Goal: Information Seeking & Learning: Learn about a topic

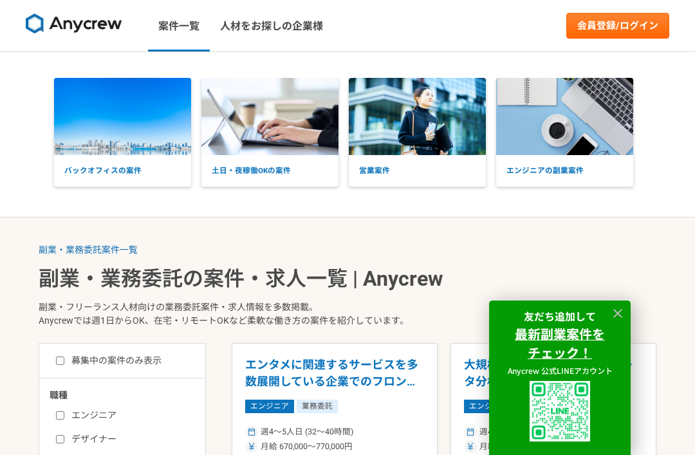
click at [278, 178] on p "土日・夜稼働OKの案件" at bounding box center [269, 171] width 137 height 32
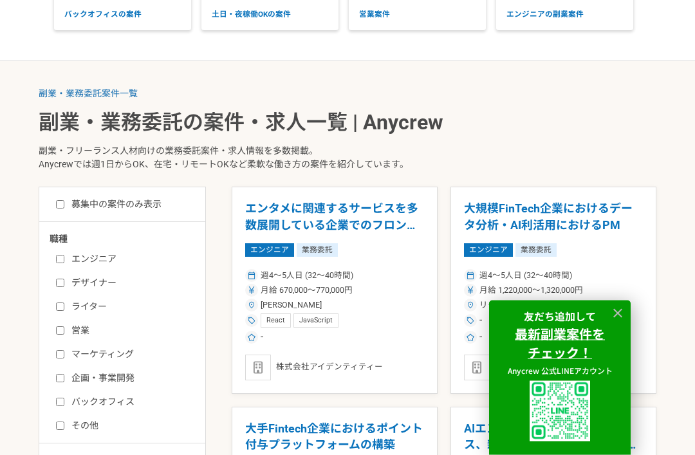
scroll to position [223, 0]
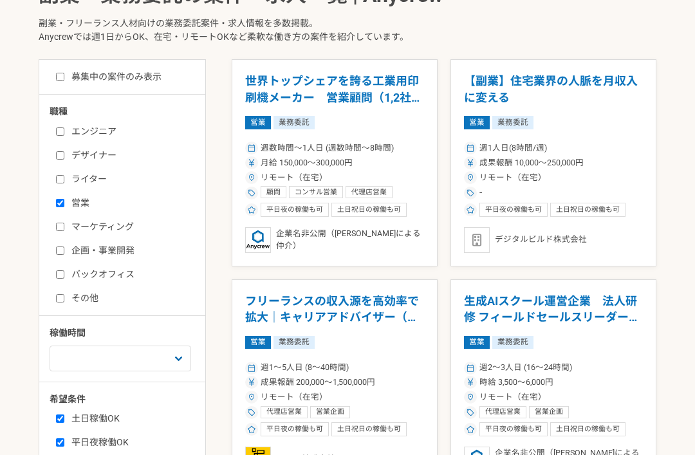
scroll to position [284, 0]
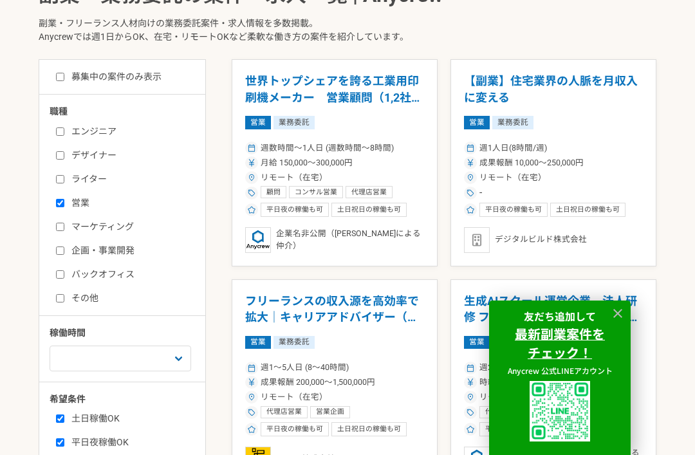
click at [71, 200] on label "営業" at bounding box center [130, 203] width 148 height 14
click at [64, 200] on input "営業" at bounding box center [60, 203] width 8 height 8
checkbox input "false"
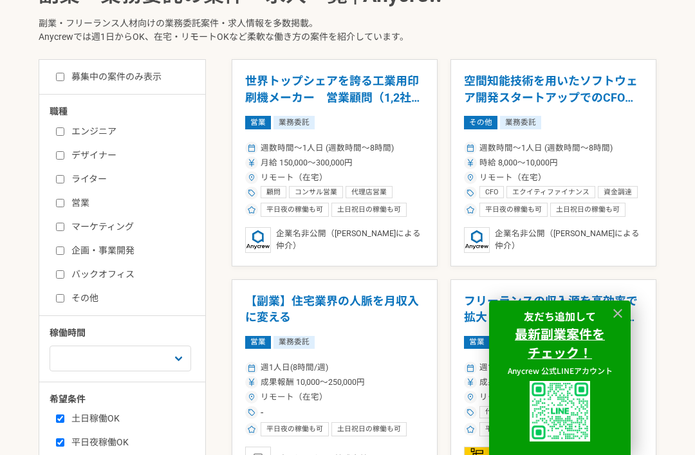
click at [67, 287] on div "エンジニア デザイナー ライター 営業 マーケティング 企画・事業開発 バックオフィス その他" at bounding box center [127, 212] width 154 height 184
click at [64, 278] on input "バックオフィス" at bounding box center [60, 274] width 8 height 8
checkbox input "true"
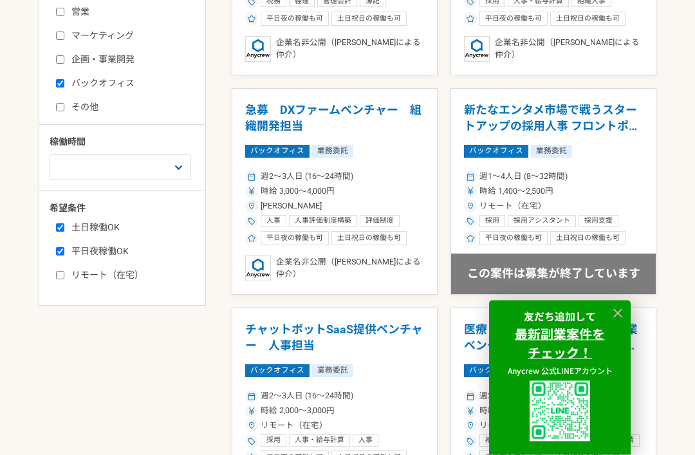
scroll to position [475, 0]
click at [61, 278] on input "リモート（在宅）" at bounding box center [60, 275] width 8 height 8
checkbox input "true"
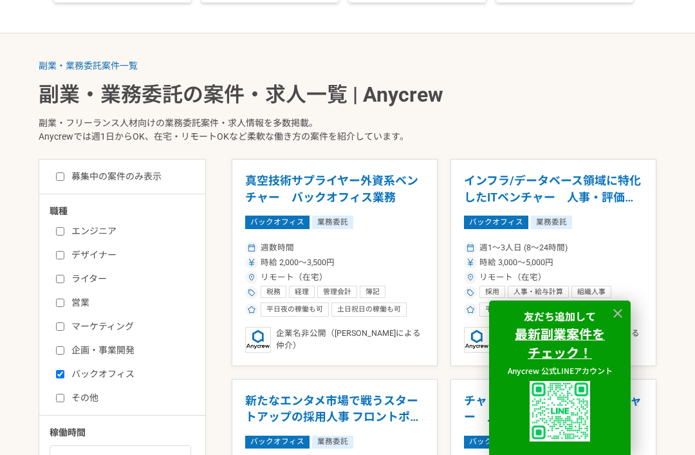
scroll to position [182, 0]
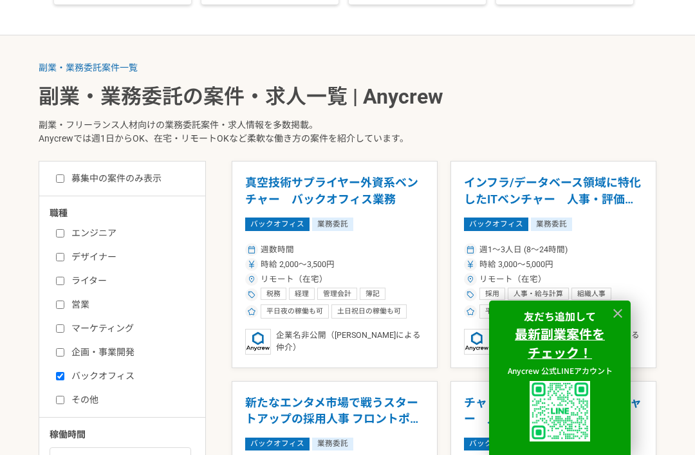
click at [620, 339] on div "企業名非公開（[PERSON_NAME]による仲介）" at bounding box center [553, 342] width 179 height 26
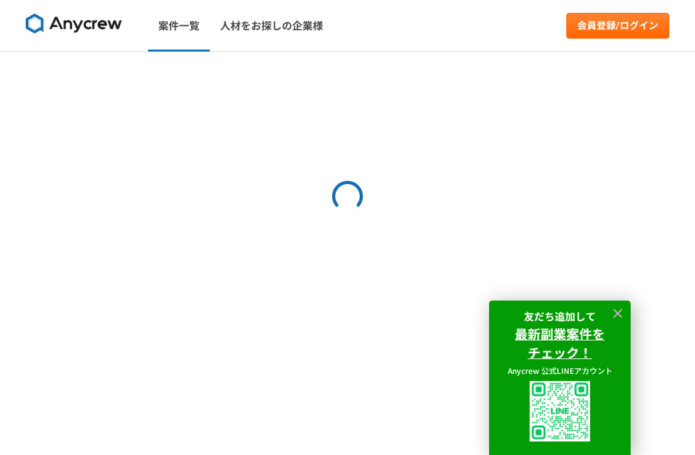
scroll to position [41, 0]
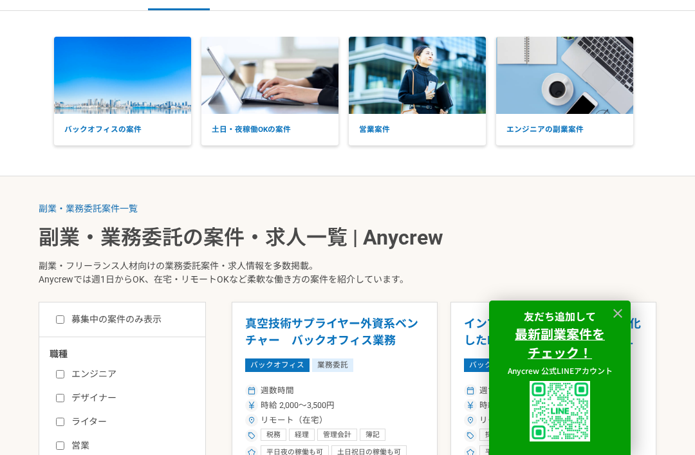
click at [625, 310] on icon at bounding box center [618, 313] width 15 height 15
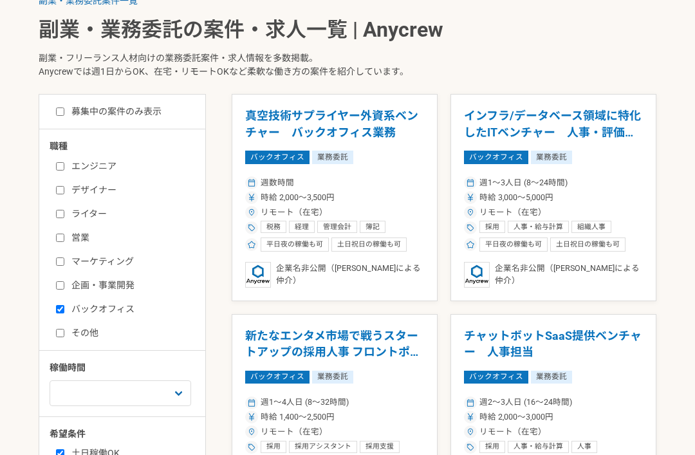
scroll to position [184, 0]
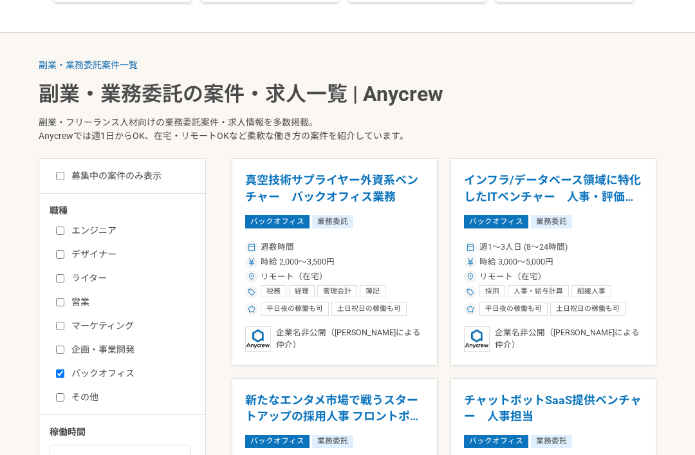
click at [370, 339] on div "企業名非公開（[PERSON_NAME]による仲介）" at bounding box center [334, 339] width 179 height 26
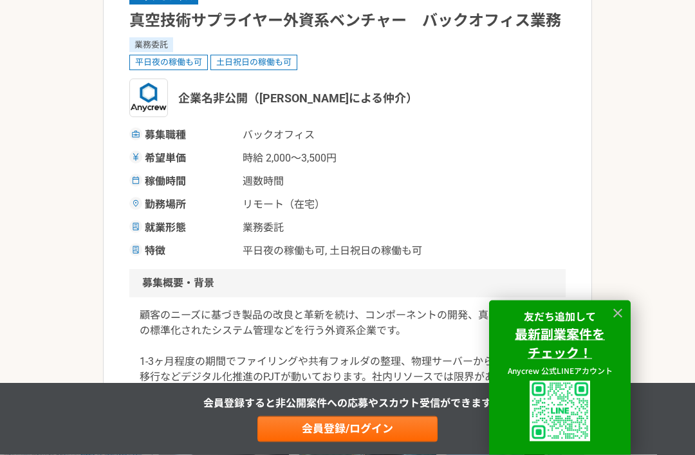
scroll to position [129, 0]
click at [624, 321] on icon at bounding box center [618, 313] width 15 height 15
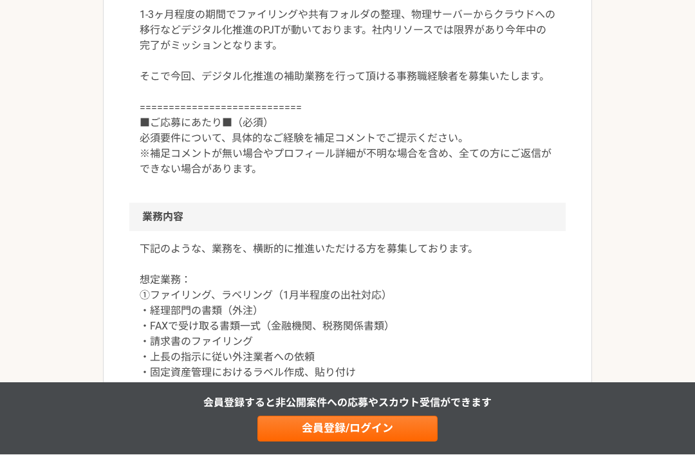
scroll to position [494, 0]
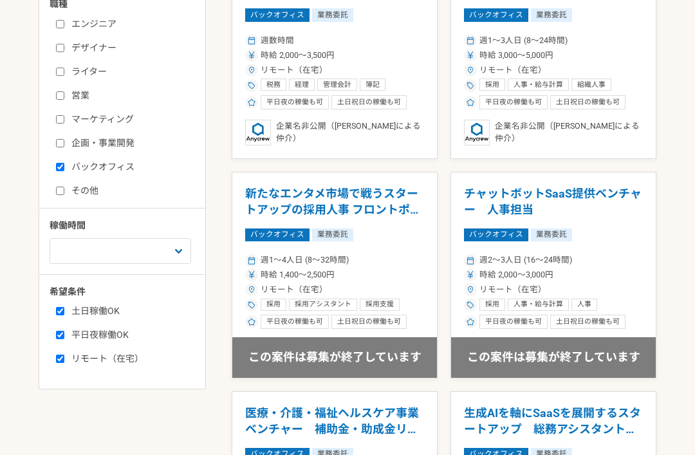
scroll to position [394, 0]
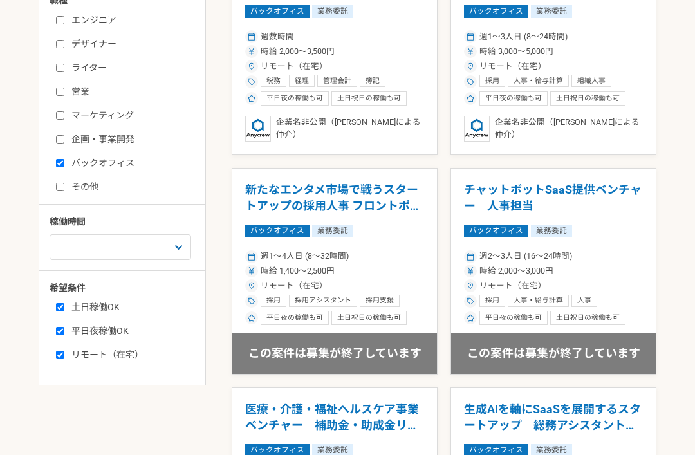
click at [56, 192] on label "その他" at bounding box center [130, 188] width 148 height 14
click at [56, 192] on input "その他" at bounding box center [60, 187] width 8 height 8
checkbox input "true"
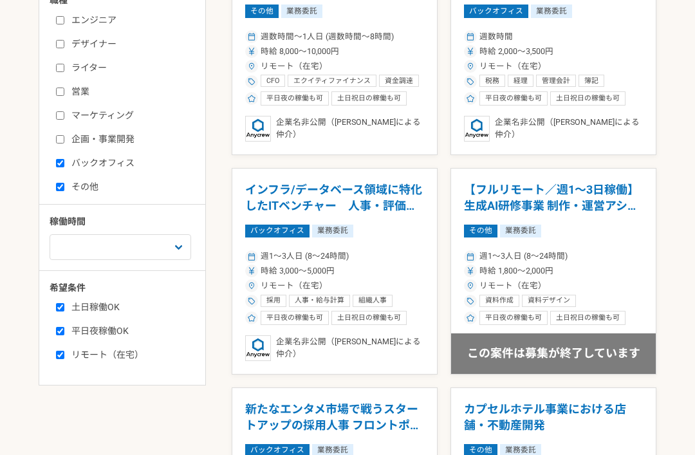
click at [57, 168] on label "バックオフィス" at bounding box center [130, 163] width 148 height 14
click at [57, 167] on input "バックオフィス" at bounding box center [60, 163] width 8 height 8
checkbox input "false"
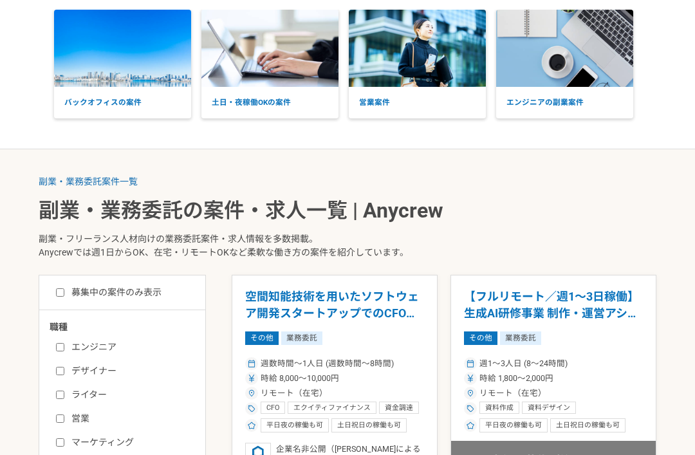
scroll to position [67, 0]
